Goal: Find specific page/section: Find specific page/section

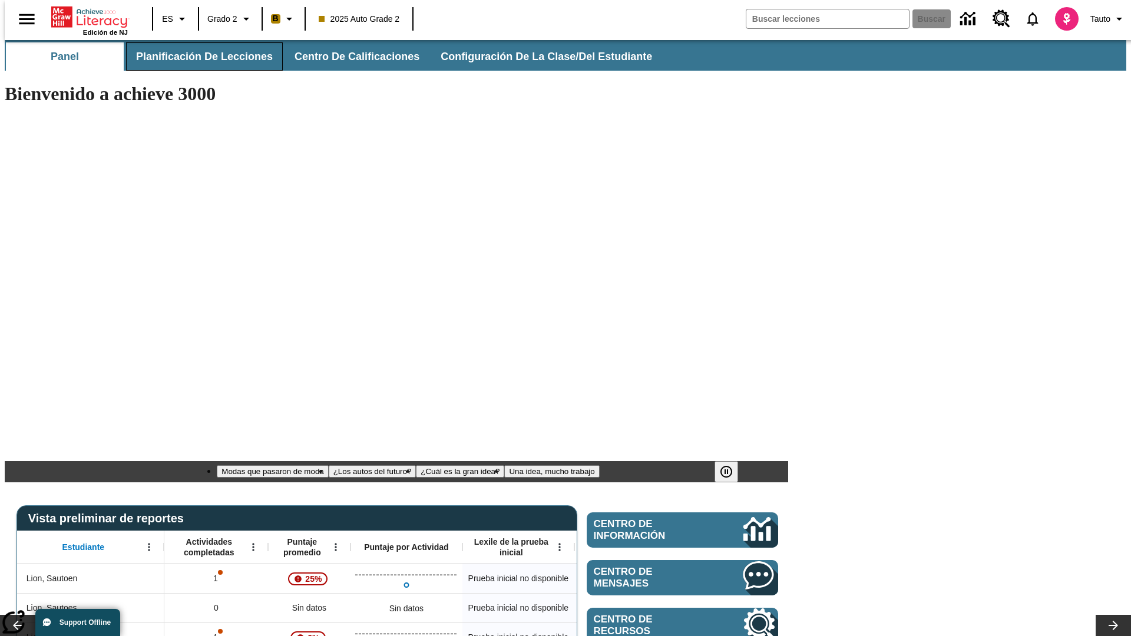
click at [197, 57] on span "Planificación de lecciones" at bounding box center [204, 57] width 137 height 14
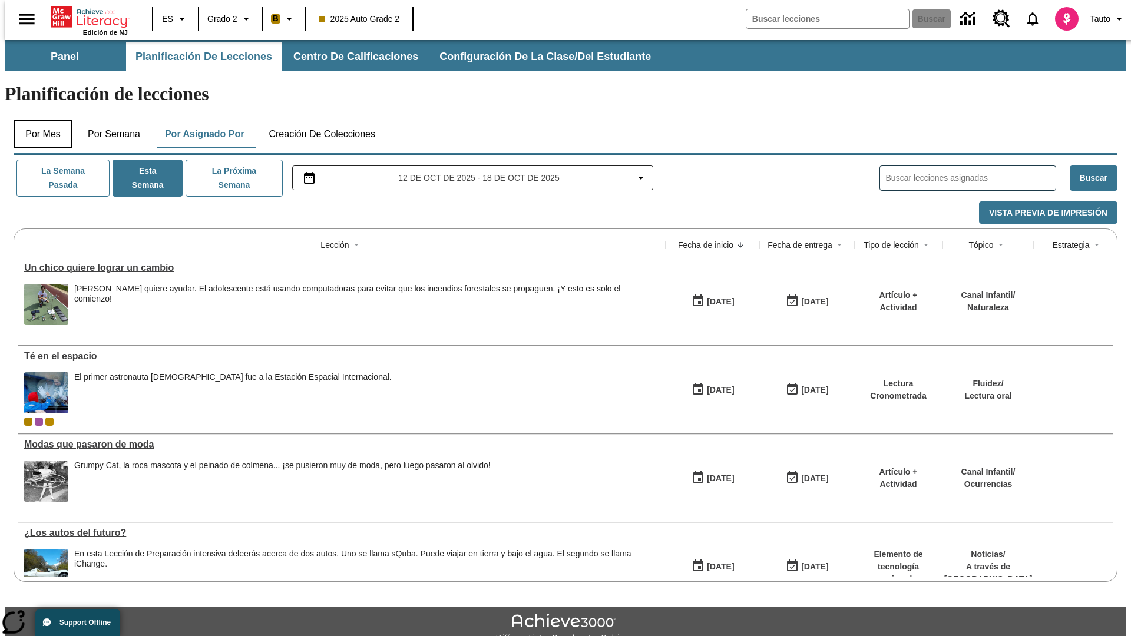
click at [38, 120] on button "Por mes" at bounding box center [43, 134] width 59 height 28
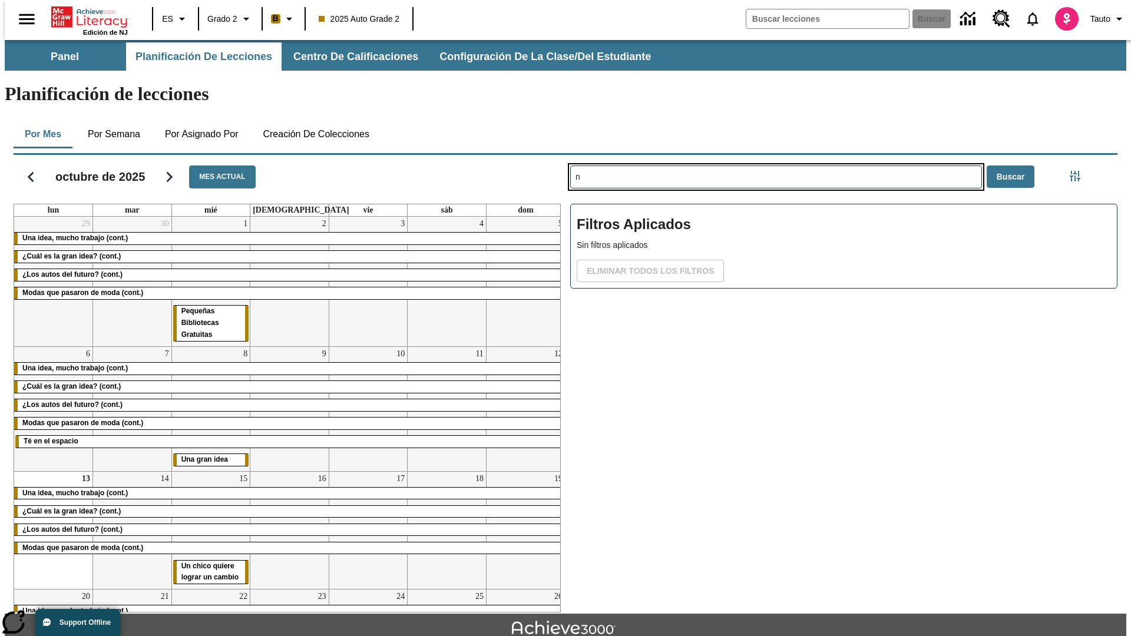
type input "n"
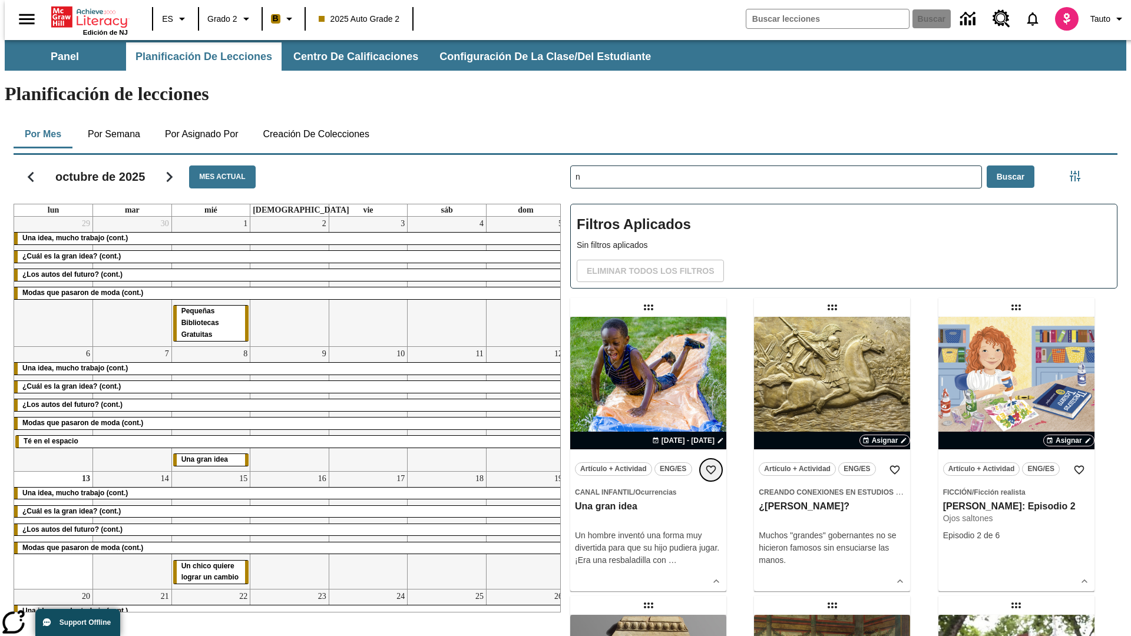
click at [711, 464] on icon "Añadir a mis Favoritas" at bounding box center [711, 470] width 12 height 12
click at [85, 16] on icon "Portada" at bounding box center [90, 17] width 78 height 24
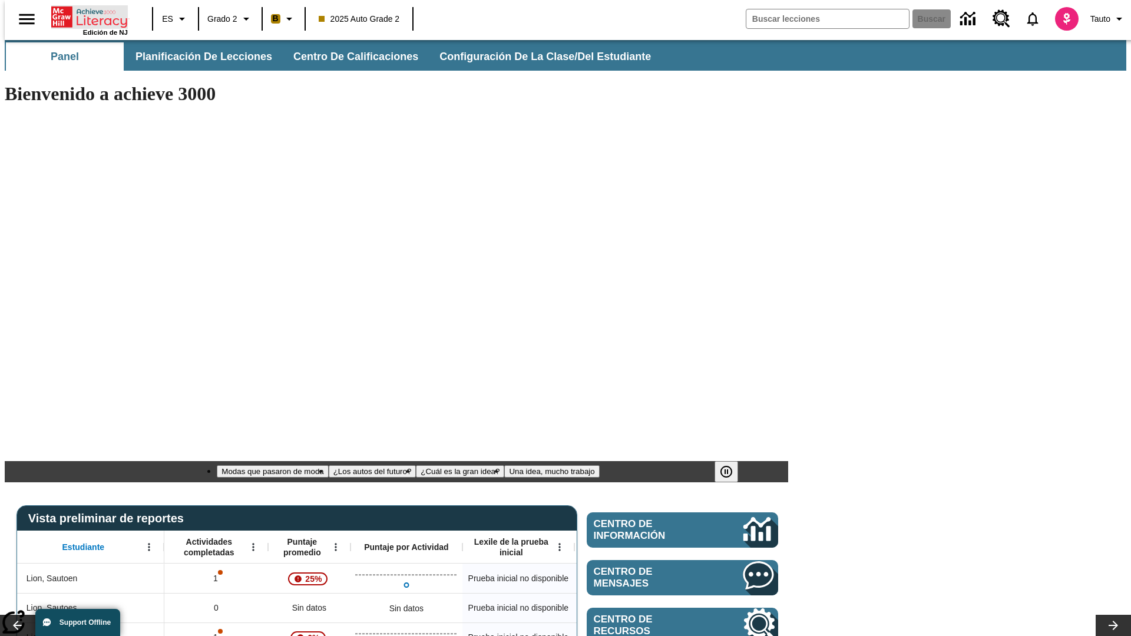
type input "-1"
click at [197, 57] on span "Planificación de lecciones" at bounding box center [204, 57] width 137 height 14
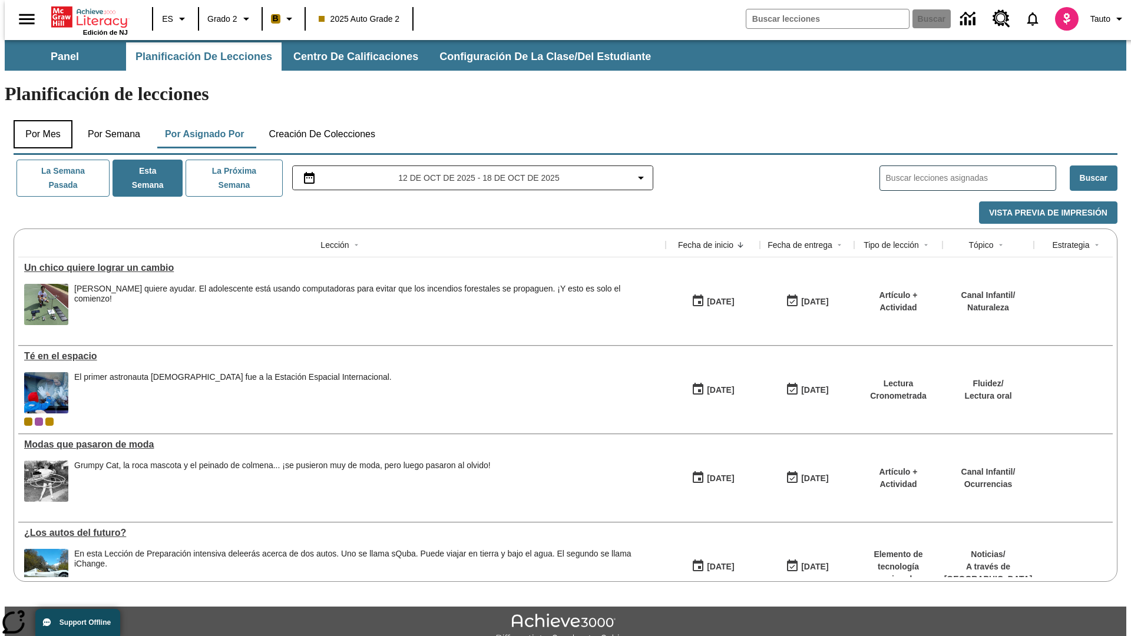
click at [38, 120] on button "Por mes" at bounding box center [43, 134] width 59 height 28
